Goal: Task Accomplishment & Management: Manage account settings

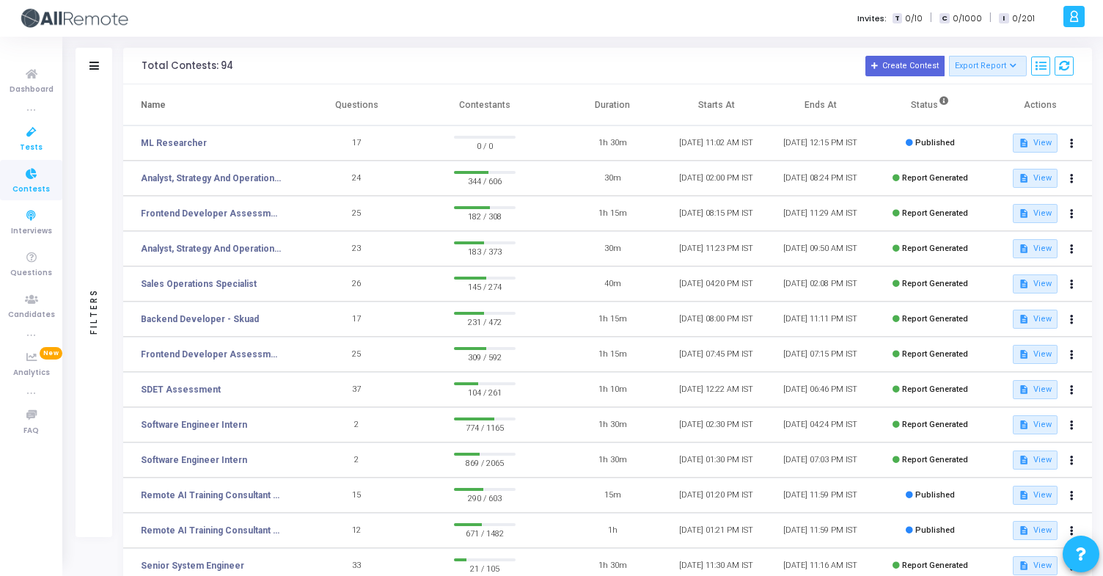
click at [34, 146] on span "Tests" at bounding box center [31, 148] width 23 height 12
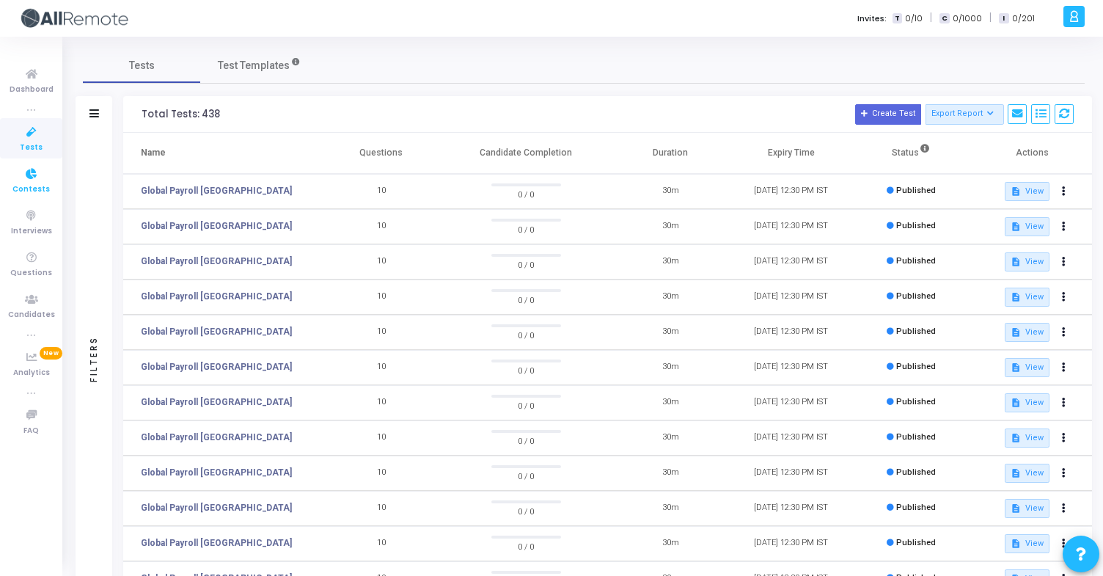
click at [47, 181] on link "Contests" at bounding box center [31, 180] width 62 height 40
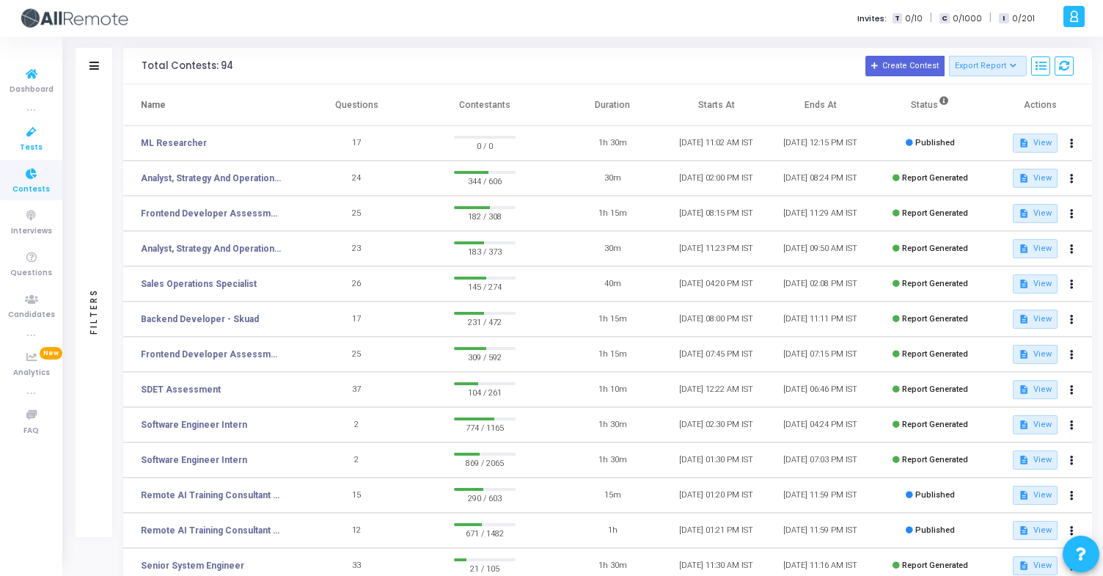
click at [39, 142] on span "Tests" at bounding box center [31, 148] width 23 height 12
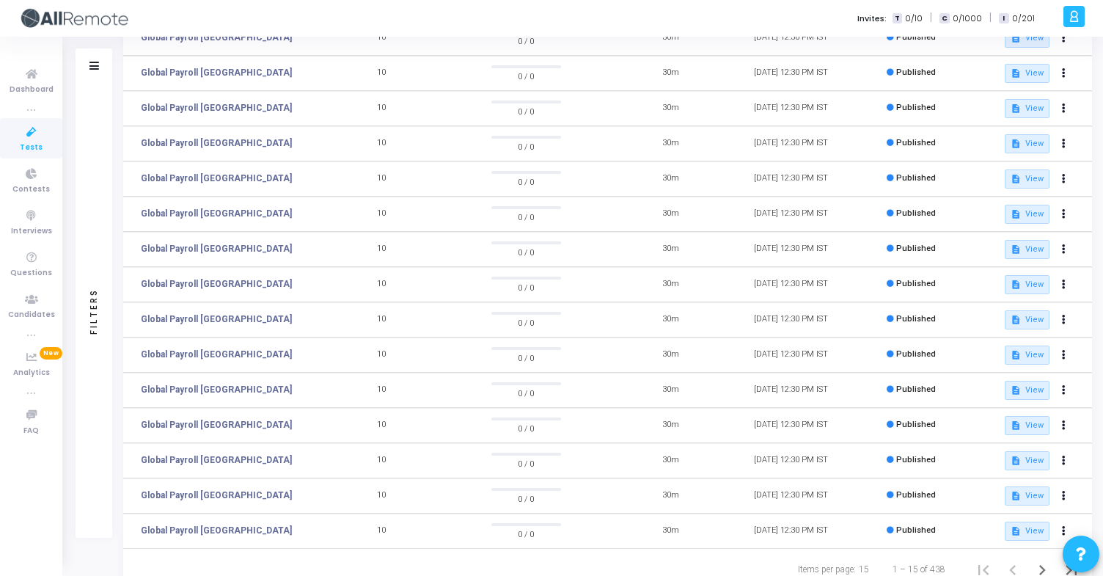
scroll to position [205, 0]
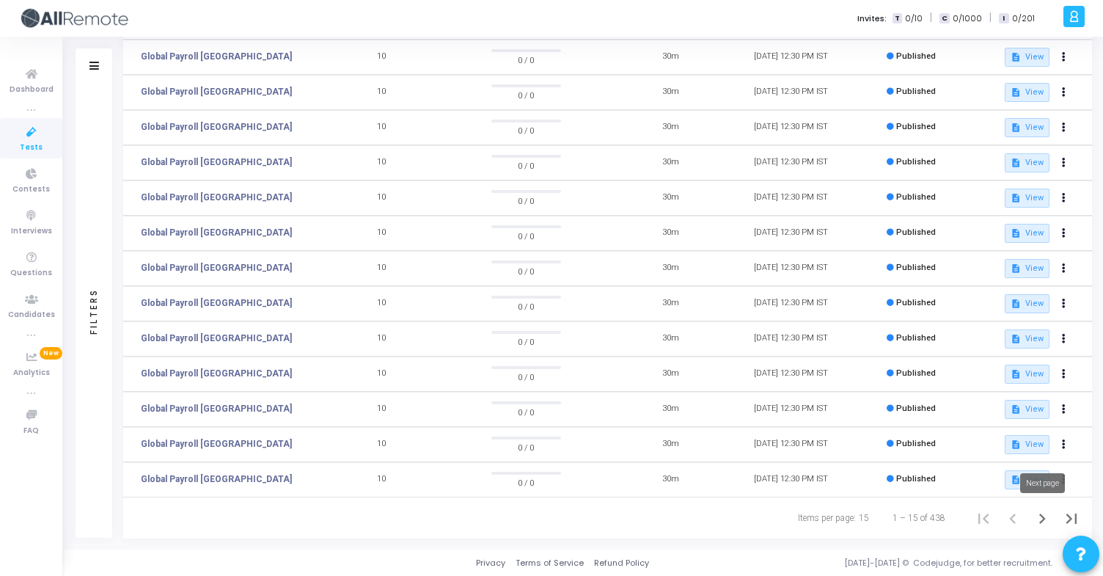
click at [1040, 516] on icon "Next page" at bounding box center [1042, 518] width 21 height 21
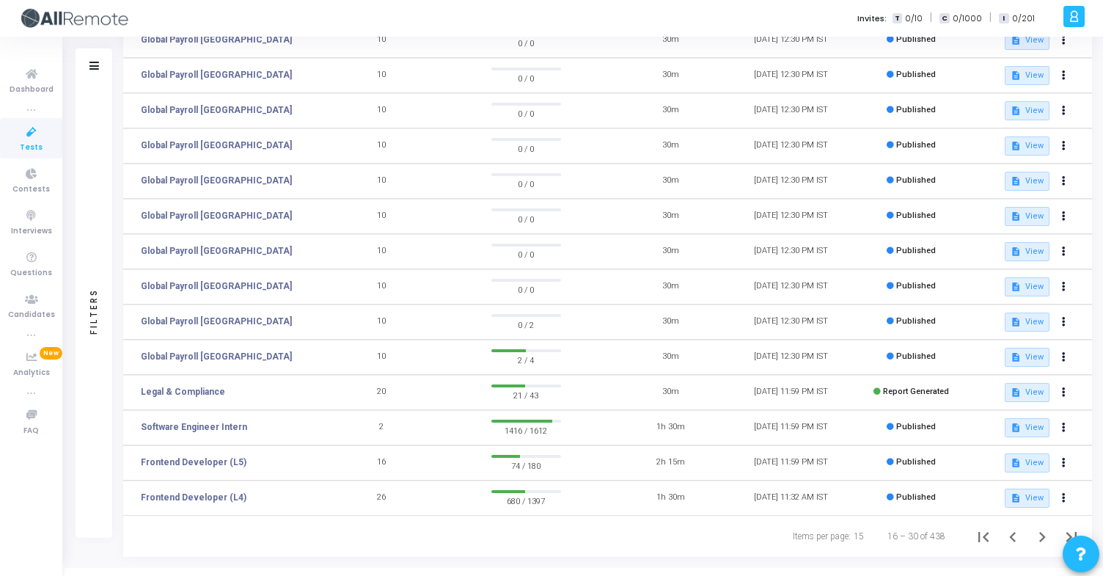
scroll to position [205, 0]
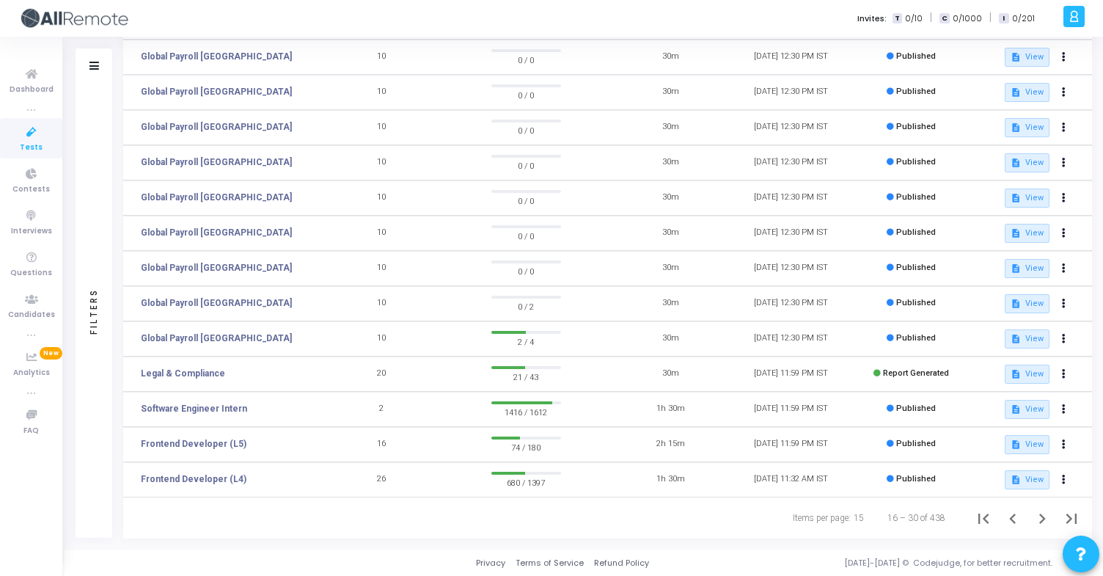
click at [166, 472] on td "Frontend Developer (L4)" at bounding box center [222, 479] width 198 height 35
click at [175, 477] on link "Frontend Developer (L4)" at bounding box center [194, 478] width 106 height 13
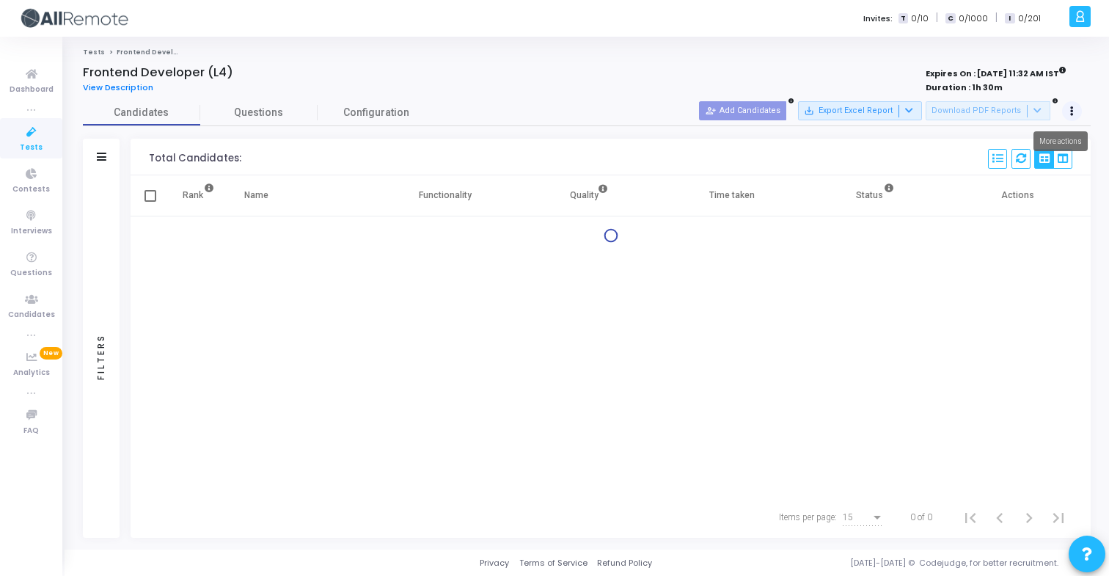
click at [1075, 108] on button at bounding box center [1072, 111] width 21 height 21
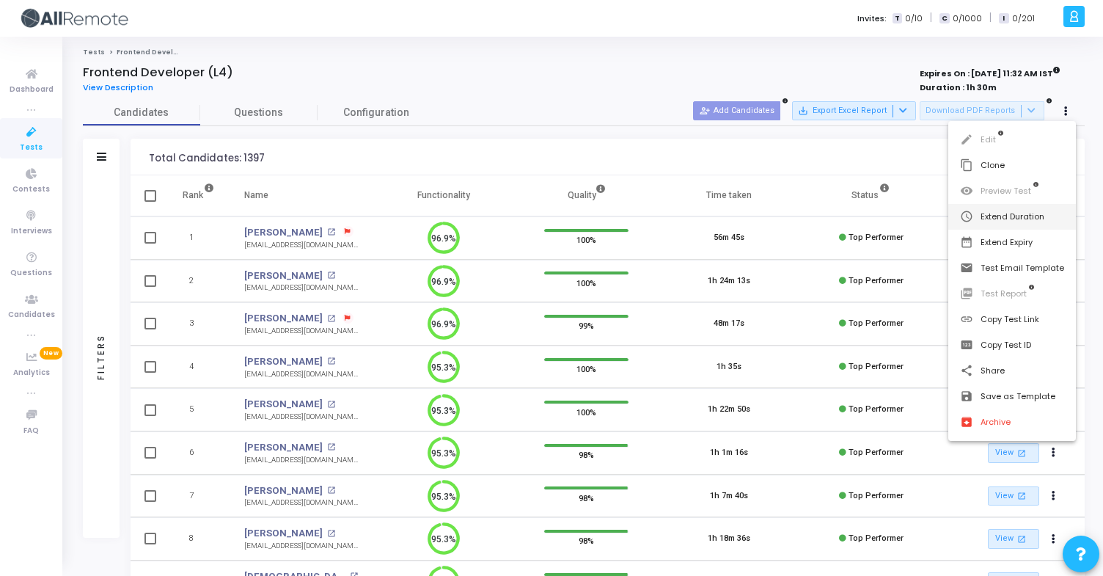
click at [1061, 207] on button "schedule Extend Duration" at bounding box center [1013, 217] width 128 height 26
click at [1033, 222] on button "schedule Extend Duration" at bounding box center [1013, 217] width 128 height 26
click at [1029, 242] on button "date_range Extend Expiry" at bounding box center [1013, 243] width 128 height 26
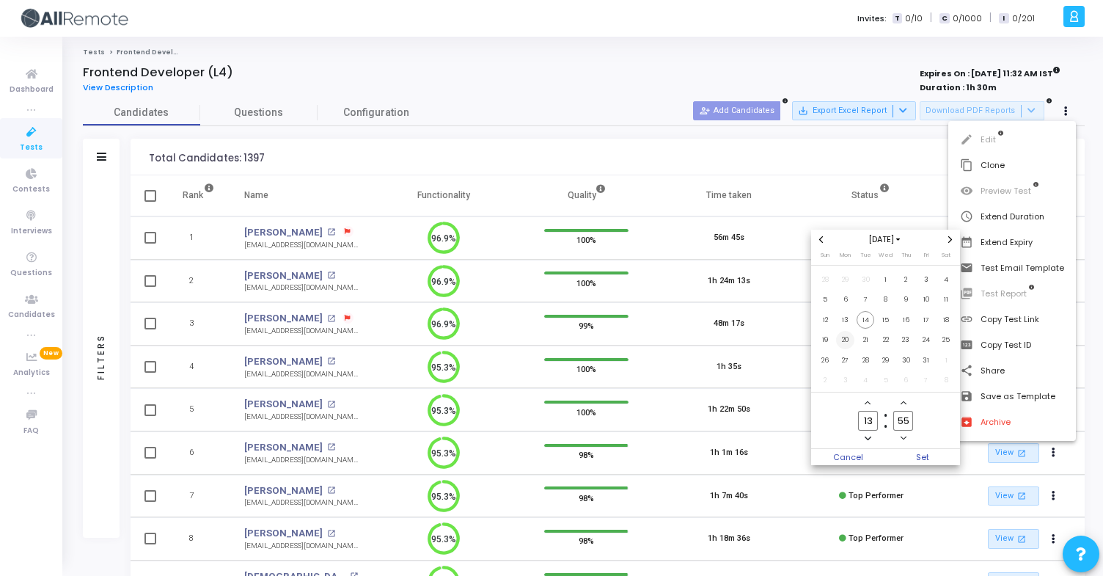
click at [849, 341] on span "20" at bounding box center [845, 340] width 18 height 18
click at [920, 458] on span "Set" at bounding box center [923, 457] width 75 height 16
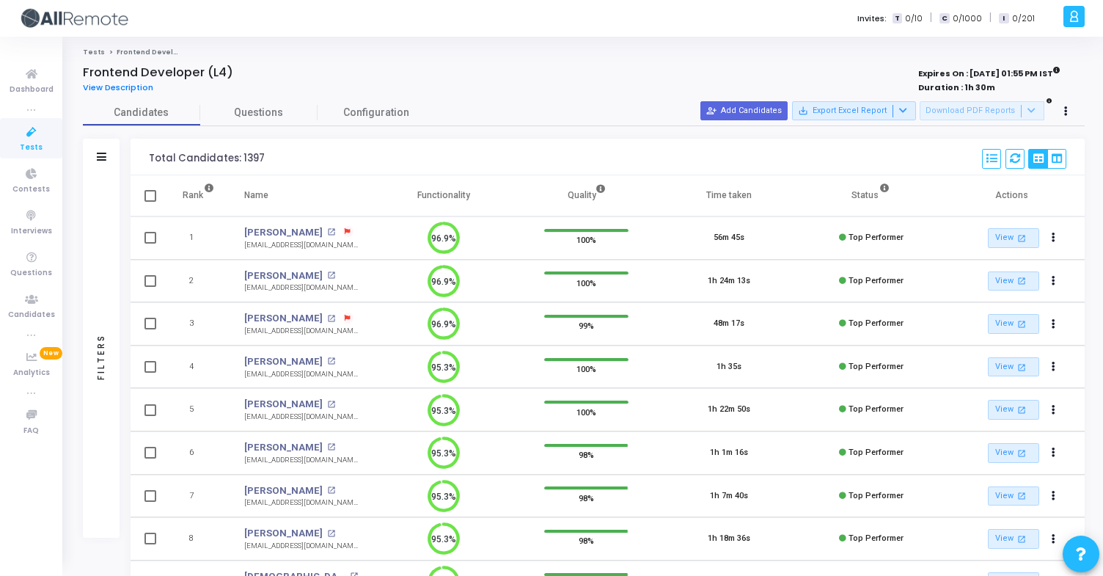
click at [110, 157] on div "Filters" at bounding box center [101, 157] width 37 height 37
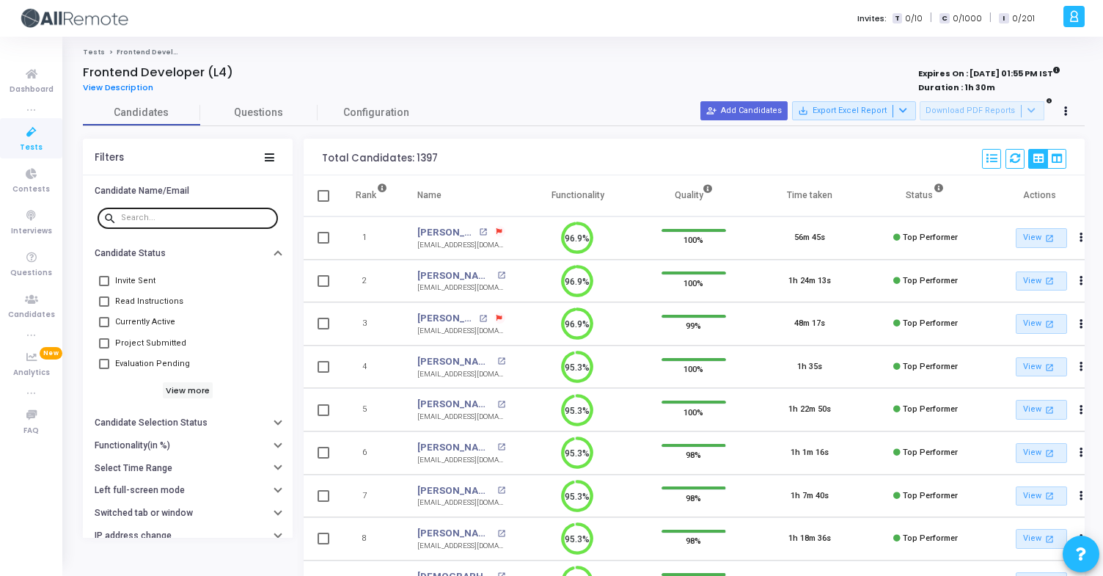
click at [168, 219] on input "text" at bounding box center [196, 217] width 151 height 9
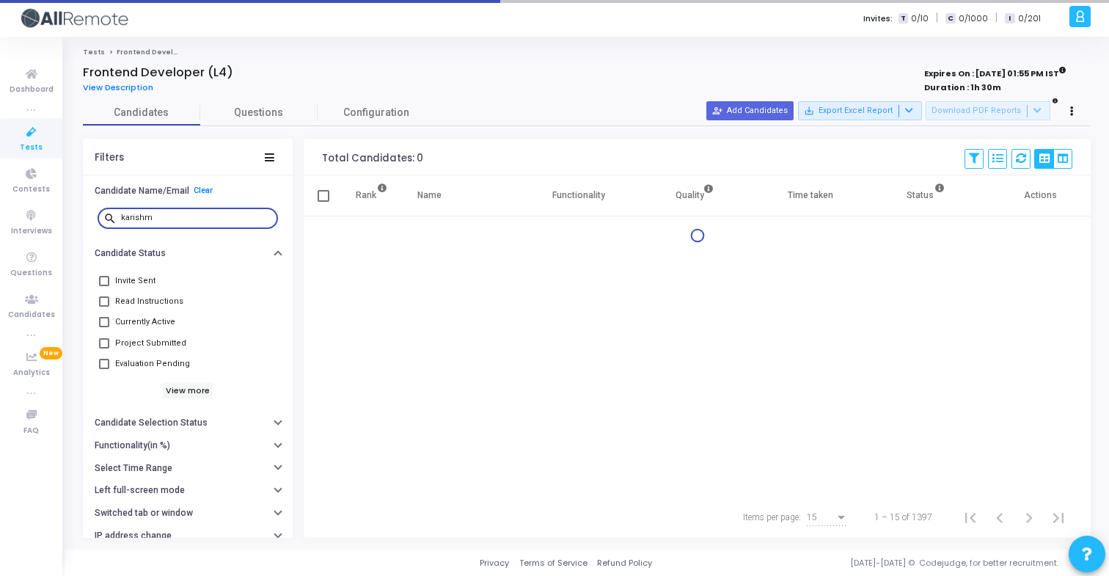
type input "[PERSON_NAME]"
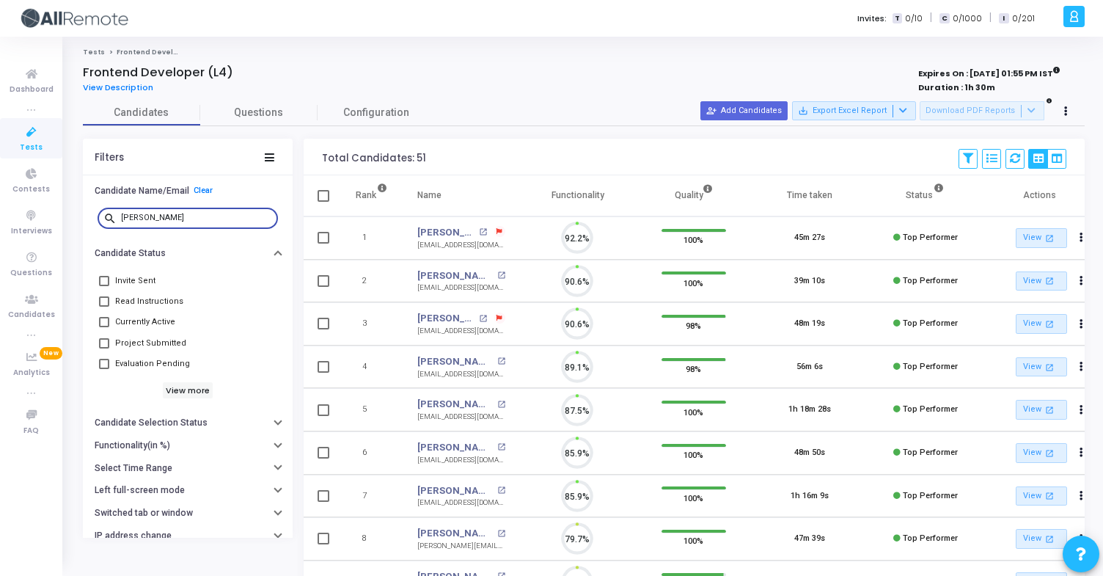
scroll to position [31, 37]
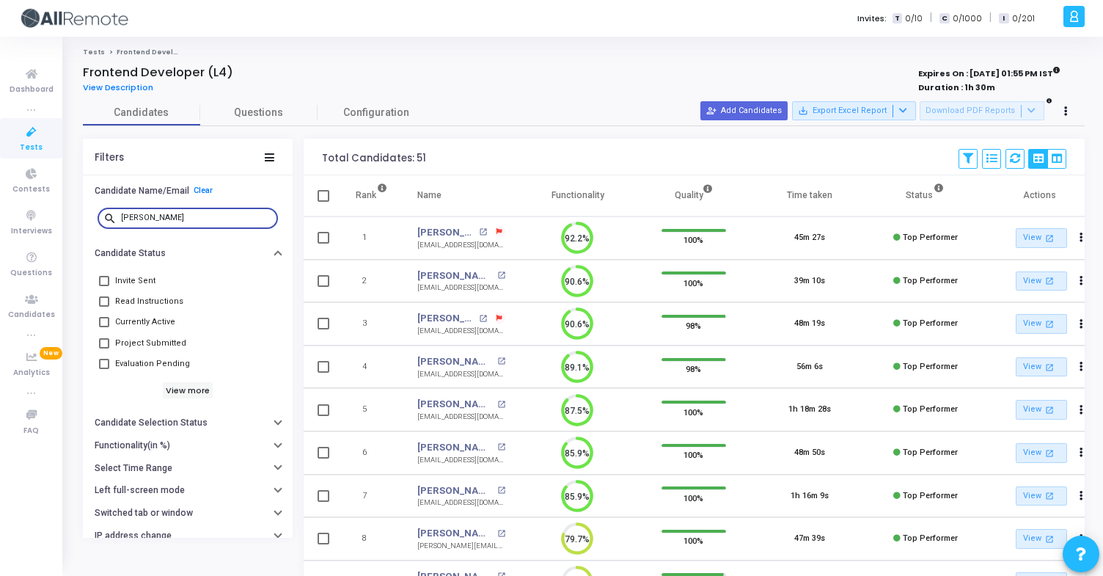
drag, startPoint x: 191, startPoint y: 218, endPoint x: 88, endPoint y: 206, distance: 103.4
click at [88, 206] on div "search [PERSON_NAME]" at bounding box center [188, 218] width 210 height 33
type input "[PERSON_NAME]"
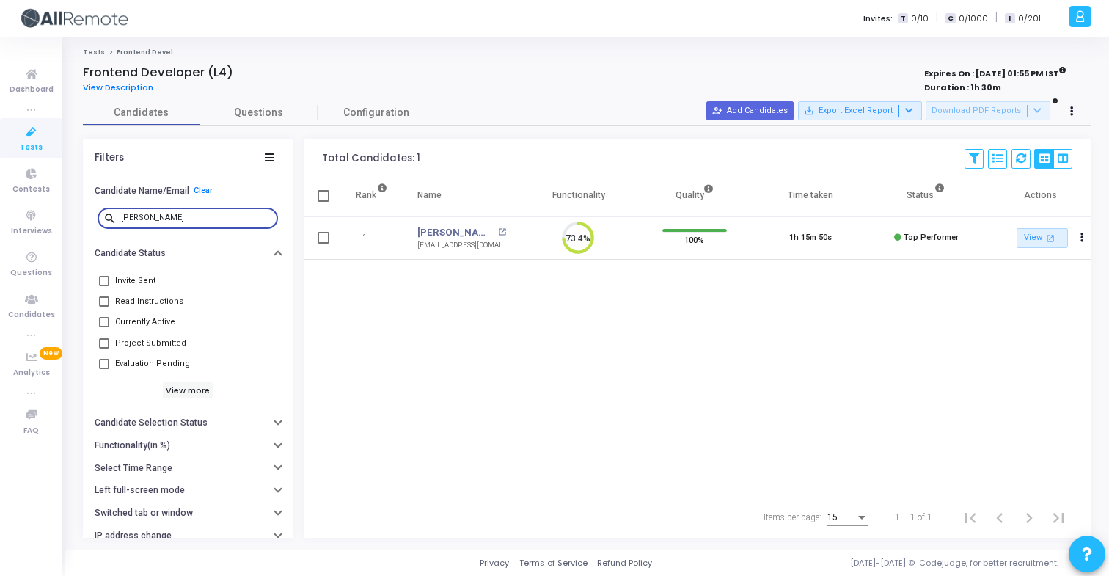
drag, startPoint x: 233, startPoint y: 218, endPoint x: 111, endPoint y: 206, distance: 122.3
click at [111, 206] on div "search [PERSON_NAME]" at bounding box center [188, 216] width 180 height 23
